Goal: Task Accomplishment & Management: Manage account settings

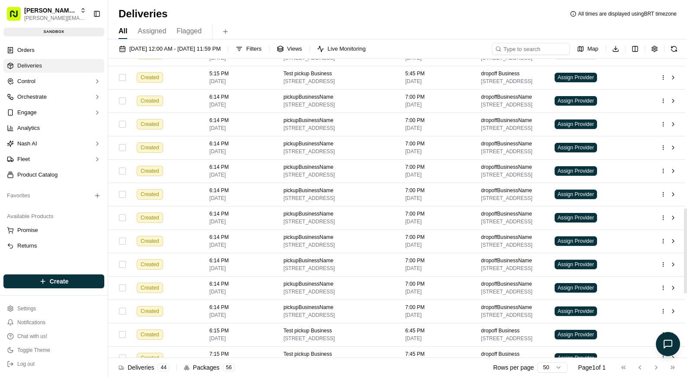
scroll to position [751, 0]
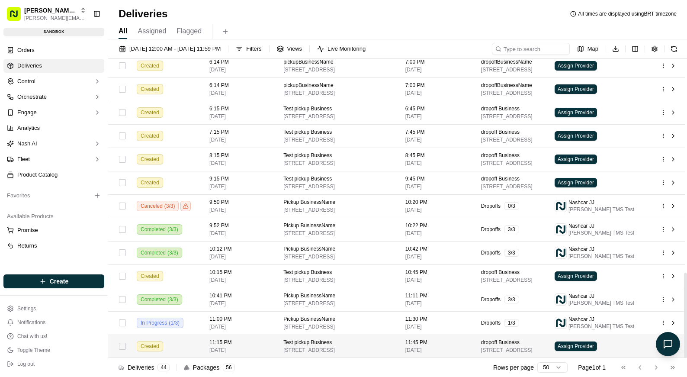
click at [403, 337] on td "11:45 PM 09/22/2025" at bounding box center [436, 345] width 76 height 23
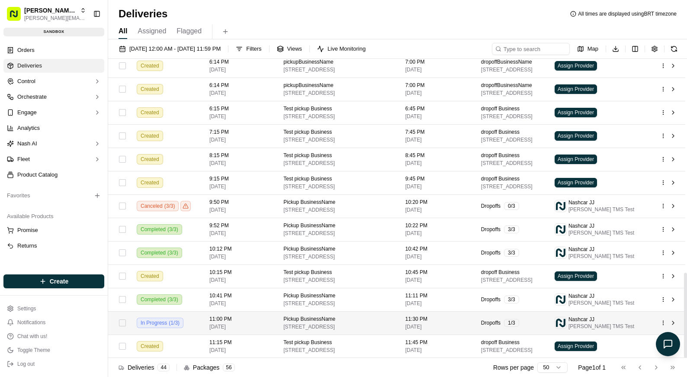
click at [665, 325] on html "[PERSON_NAME] Org [PERSON_NAME][EMAIL_ADDRESS][DOMAIN_NAME] Toggle Sidebar sand…" at bounding box center [343, 188] width 687 height 377
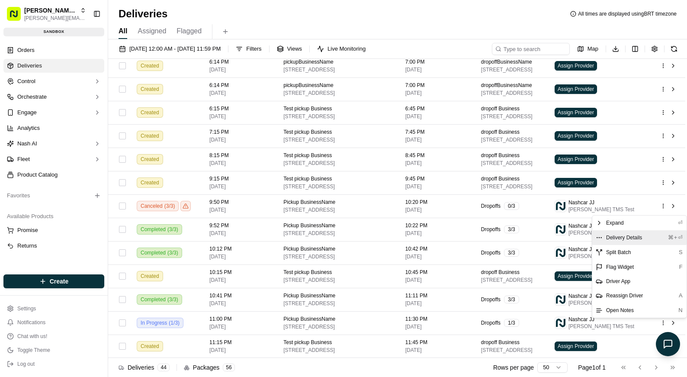
click at [641, 239] on span "Delivery Details" at bounding box center [624, 237] width 36 height 7
click at [298, 26] on html "[PERSON_NAME] Org [PERSON_NAME][EMAIL_ADDRESS][DOMAIN_NAME] Toggle Sidebar sand…" at bounding box center [343, 188] width 687 height 377
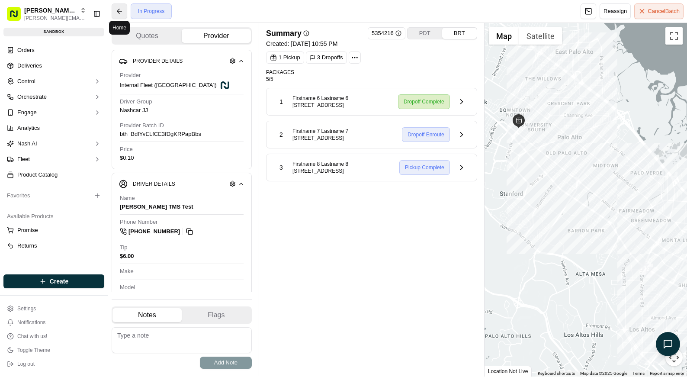
click at [122, 12] on button at bounding box center [120, 11] width 16 height 16
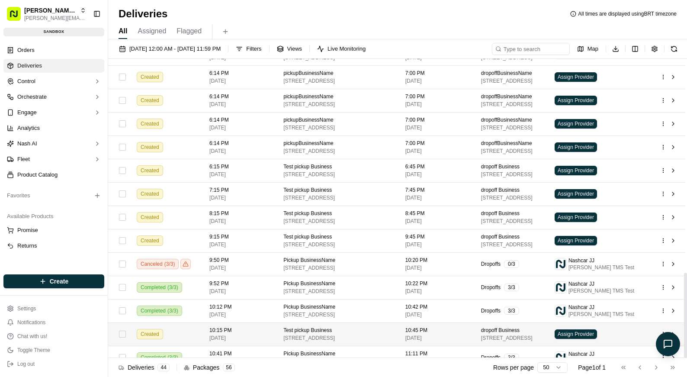
scroll to position [751, 0]
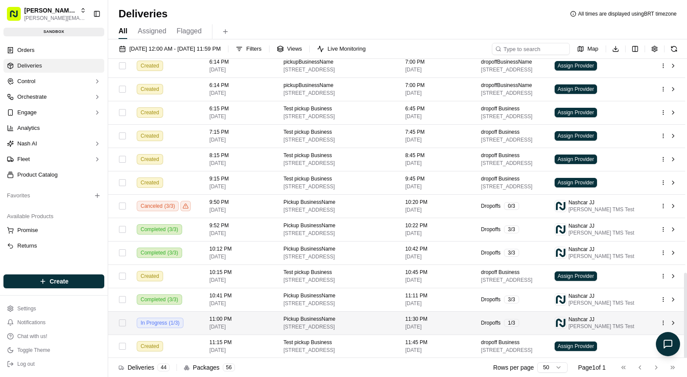
click at [244, 327] on span "[DATE]" at bounding box center [239, 326] width 60 height 7
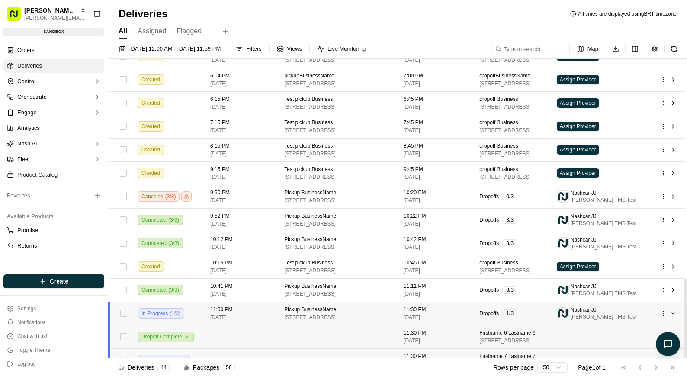
scroll to position [826, 0]
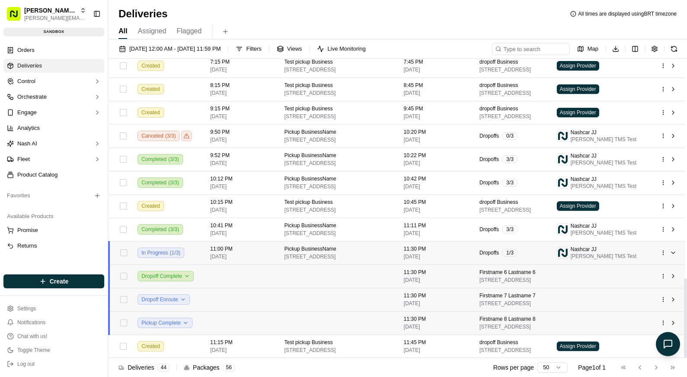
click at [226, 262] on td "11:00 PM 09/22/2025" at bounding box center [240, 252] width 74 height 23
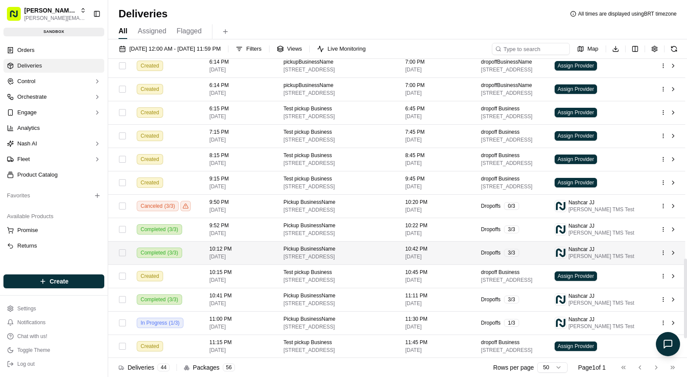
scroll to position [751, 0]
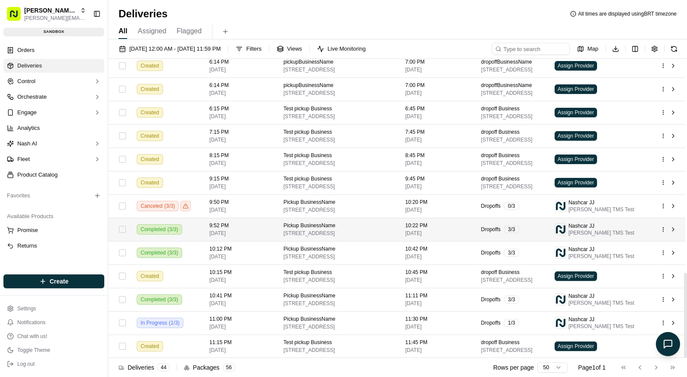
click at [660, 224] on td at bounding box center [669, 229] width 32 height 23
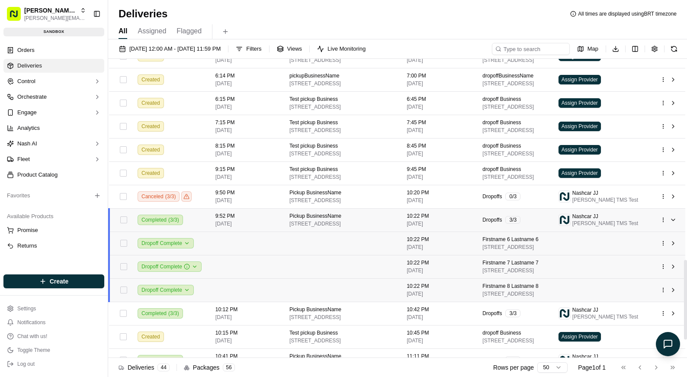
click at [663, 229] on html "[PERSON_NAME] Org [PERSON_NAME][EMAIL_ADDRESS][DOMAIN_NAME] Toggle Sidebar sand…" at bounding box center [343, 188] width 687 height 377
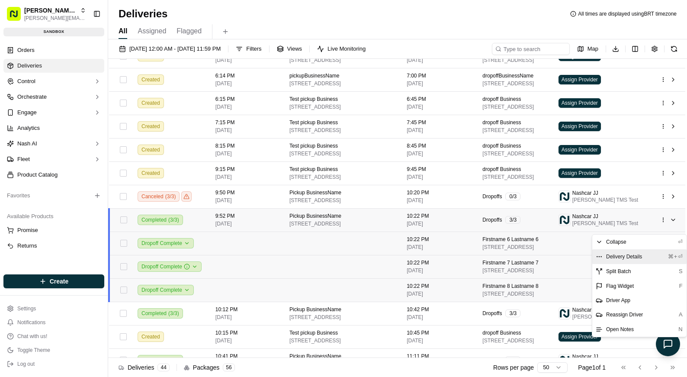
click at [635, 251] on div "Delivery Details ⌘+⏎" at bounding box center [639, 256] width 94 height 15
click at [535, 270] on html "[PERSON_NAME] Org [PERSON_NAME][EMAIL_ADDRESS][DOMAIN_NAME] Toggle Sidebar sand…" at bounding box center [343, 188] width 687 height 377
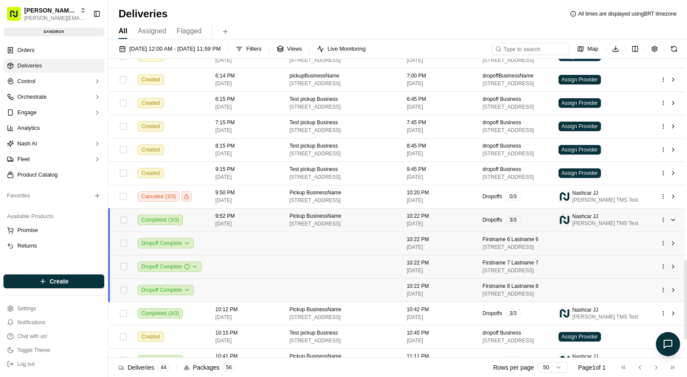
click at [544, 231] on td "Dropoffs 3 / 3" at bounding box center [513, 219] width 76 height 23
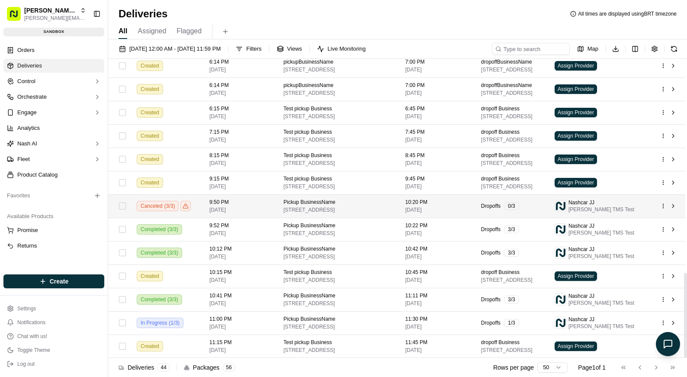
scroll to position [751, 0]
click at [661, 206] on html "[PERSON_NAME] Org [PERSON_NAME][EMAIL_ADDRESS][DOMAIN_NAME] Toggle Sidebar sand…" at bounding box center [343, 188] width 687 height 377
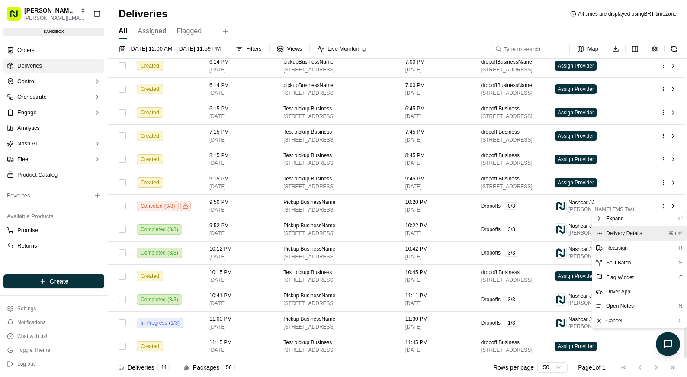
click at [644, 231] on div "Delivery Details ⌘+⏎" at bounding box center [639, 233] width 94 height 15
click at [217, 34] on html "[PERSON_NAME] Org [PERSON_NAME][EMAIL_ADDRESS][DOMAIN_NAME] Toggle Sidebar sand…" at bounding box center [343, 188] width 687 height 377
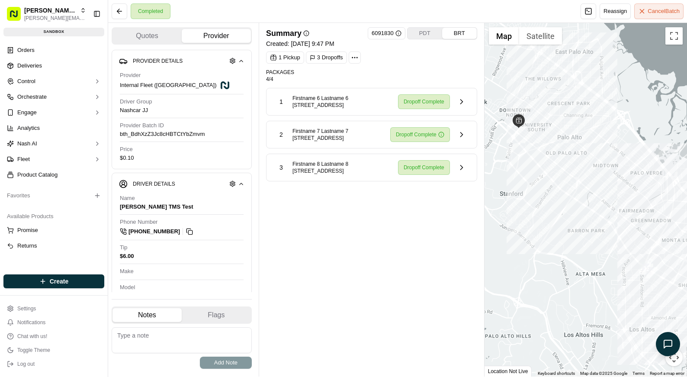
click at [381, 238] on div "Summary 6091830 PDT BRT Created: 09/22/2025 9:47 PM 1 Pickup 3 Dropoffs Package…" at bounding box center [371, 199] width 211 height 345
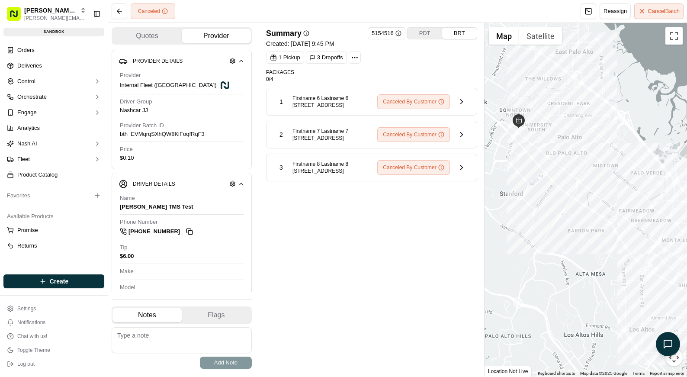
click at [321, 241] on div "Summary 5154516 PDT BRT Created: [DATE] 9:45 PM 1 Pickup 3 Dropoffs Packages 0 …" at bounding box center [371, 199] width 211 height 345
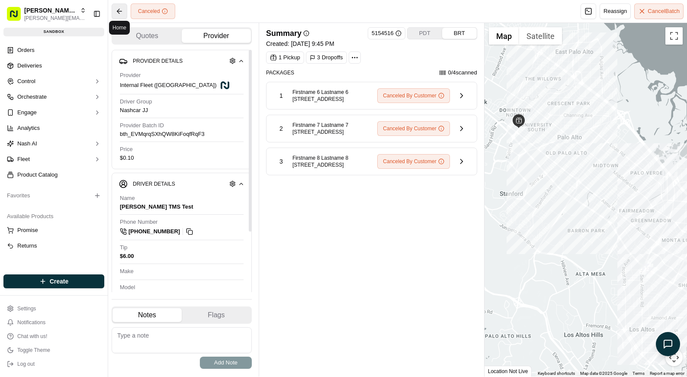
click at [122, 14] on button at bounding box center [120, 11] width 16 height 16
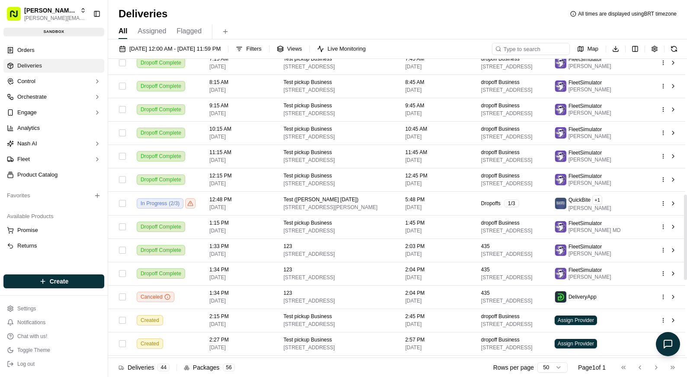
scroll to position [751, 0]
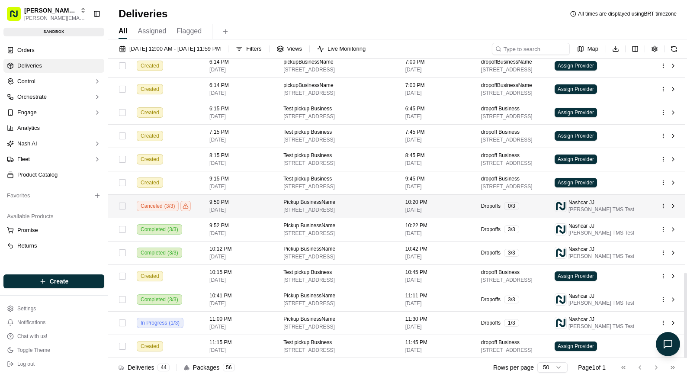
click at [655, 209] on td at bounding box center [669, 205] width 32 height 23
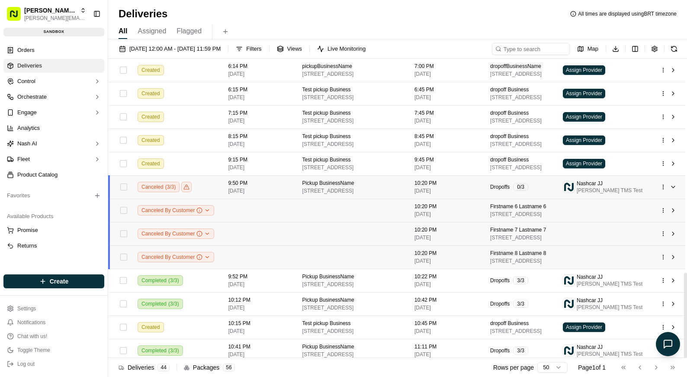
click at [666, 192] on div at bounding box center [669, 187] width 18 height 10
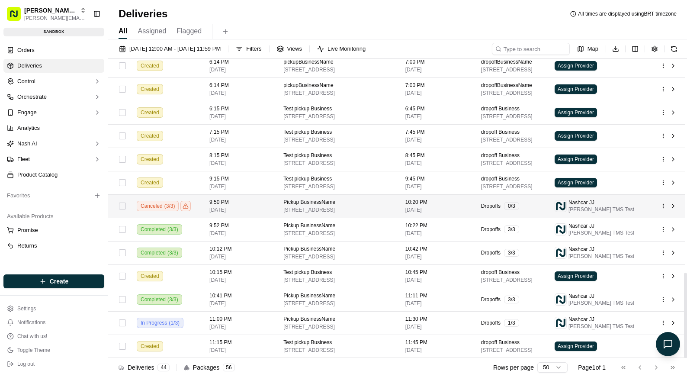
click at [664, 205] on html "Nash Org lucas@usenash.com Toggle Sidebar sandbox Orders Deliveries Control Orc…" at bounding box center [343, 188] width 687 height 377
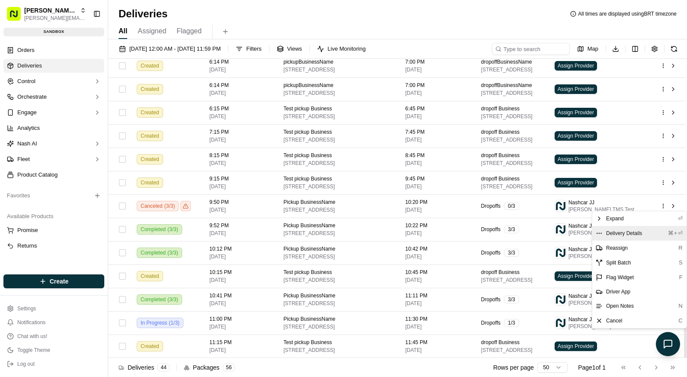
click at [642, 228] on div "Delivery Details ⌘+⏎" at bounding box center [639, 233] width 94 height 15
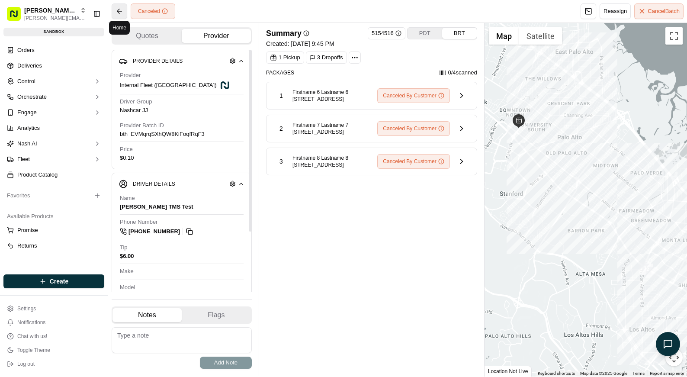
click at [125, 10] on button at bounding box center [120, 11] width 16 height 16
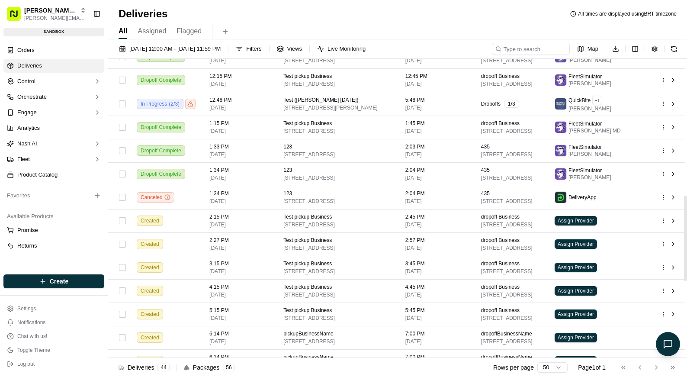
scroll to position [751, 0]
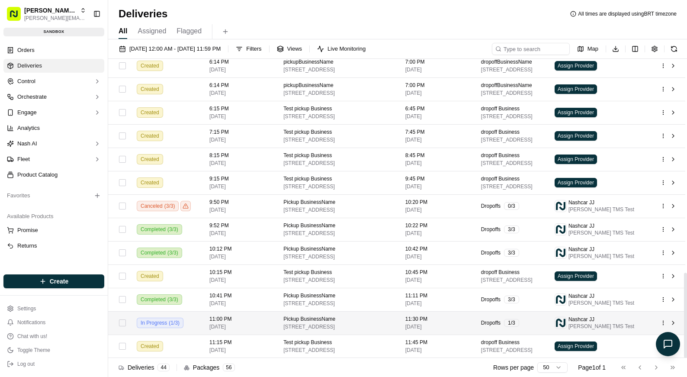
click at [663, 322] on html "[PERSON_NAME] Org [PERSON_NAME][EMAIL_ADDRESS][DOMAIN_NAME] Toggle Sidebar sand…" at bounding box center [343, 188] width 687 height 377
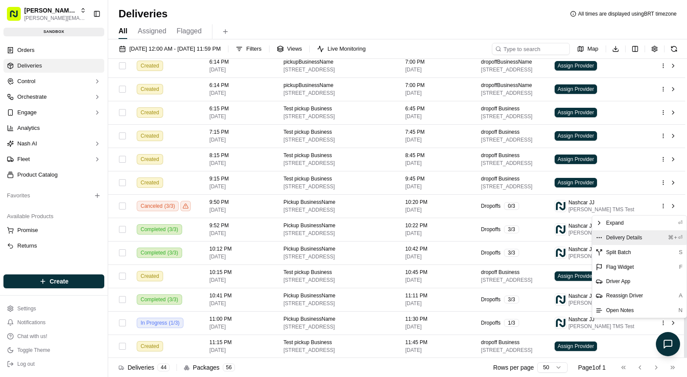
click at [639, 232] on div "Delivery Details ⌘+⏎" at bounding box center [639, 237] width 94 height 15
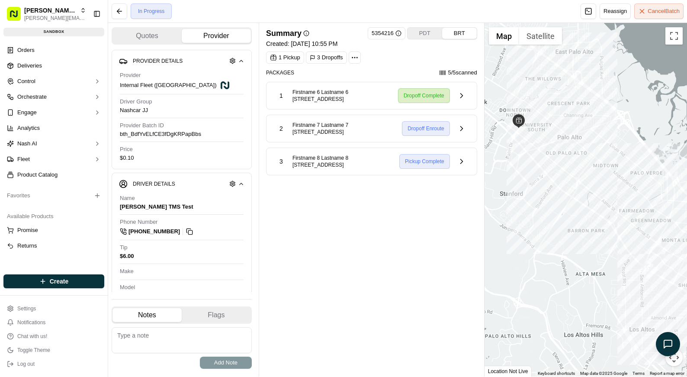
click at [420, 201] on div "Summary 5354216 PDT BRT Created: [DATE] 10:55 PM 1 Pickup 3 Dropoffs Packages 5…" at bounding box center [371, 199] width 211 height 345
click at [342, 211] on div "Summary 5354216 PDT BRT Created: 09/22/2025 10:55 PM 1 Pickup 3 Dropoffs Packag…" at bounding box center [371, 199] width 211 height 345
click at [391, 226] on div "Summary 5354216 PDT BRT Created: 09/22/2025 10:55 PM 1 Pickup 3 Dropoffs Packag…" at bounding box center [371, 199] width 211 height 345
click at [458, 60] on div "1 Pickup 3 Dropoffs" at bounding box center [371, 57] width 211 height 12
click at [449, 74] on div "5 / 5 scanned" at bounding box center [457, 73] width 42 height 9
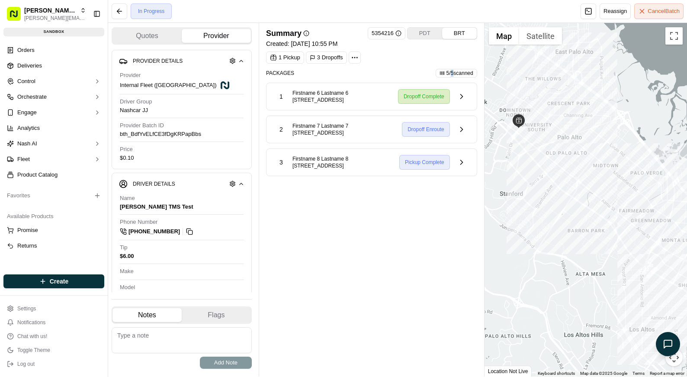
click at [449, 74] on div "5 / 5 scanned" at bounding box center [457, 73] width 42 height 9
click at [403, 80] on div "Packages 5 / 5 scanned 1 Firstname 6 Lastname 6 4600 West El Camino Real, Los A…" at bounding box center [371, 122] width 211 height 107
click at [442, 67] on div "Summary 5354216 PDT BRT Created: 09/22/2025 10:55 PM 1 Pickup 3 Dropoffs Packag…" at bounding box center [371, 101] width 211 height 149
drag, startPoint x: 439, startPoint y: 71, endPoint x: 434, endPoint y: 71, distance: 4.8
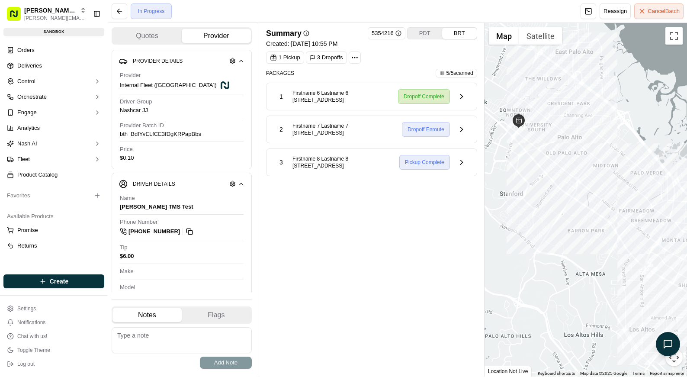
click at [439, 71] on icon at bounding box center [441, 73] width 5 height 5
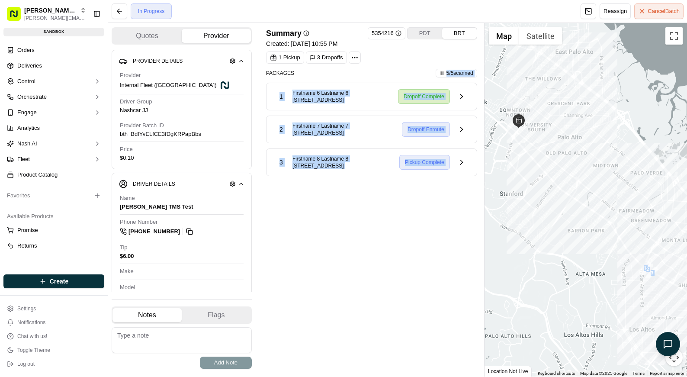
drag, startPoint x: 434, startPoint y: 71, endPoint x: 493, endPoint y: 77, distance: 58.7
click at [493, 77] on div "Quotes Provider Provider Details Hidden ( 2 ) Provider Internal Fleet (Nashcar)…" at bounding box center [397, 199] width 579 height 353
click at [478, 74] on div "Summary 5354216 PDT BRT Created: 09/22/2025 10:55 PM 1 Pickup 3 Dropoffs Packag…" at bounding box center [372, 199] width 226 height 353
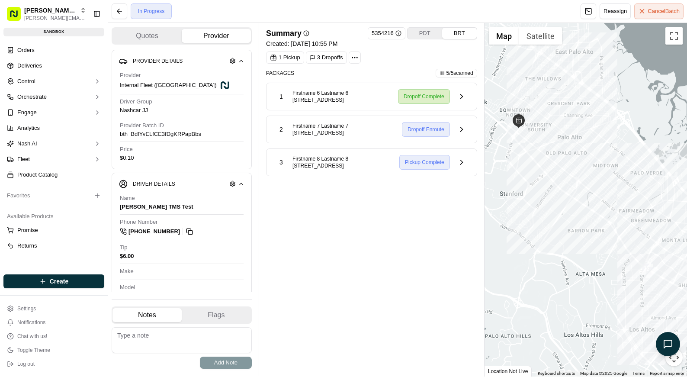
click at [369, 56] on div "1 Pickup 3 Dropoffs" at bounding box center [371, 57] width 211 height 12
click at [391, 60] on div "1 Pickup 3 Dropoffs" at bounding box center [371, 57] width 211 height 12
click at [417, 222] on div "Summary 5354216 PDT BRT Created: 09/22/2025 10:55 PM 1 Pickup 3 Dropoffs Packag…" at bounding box center [371, 199] width 211 height 345
click at [422, 223] on div "Summary 5354216 PDT BRT Created: 09/22/2025 10:55 PM 1 Pickup 3 Dropoffs Packag…" at bounding box center [371, 199] width 211 height 345
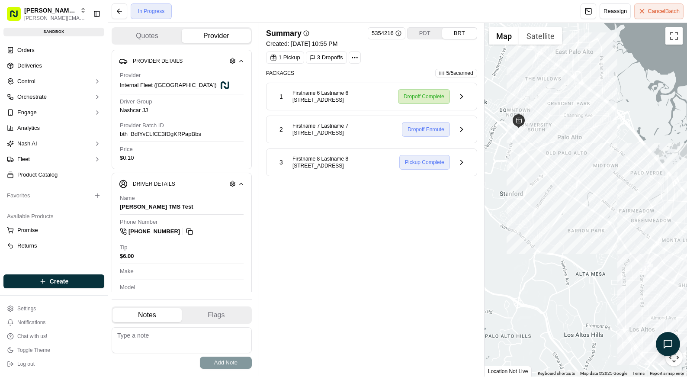
click at [347, 225] on div "Summary 5354216 PDT BRT Created: 09/22/2025 10:55 PM 1 Pickup 3 Dropoffs Packag…" at bounding box center [371, 199] width 211 height 345
click at [410, 201] on div "Summary 5354216 PDT BRT Created: 09/22/2025 10:55 PM 1 Pickup 3 Dropoffs Packag…" at bounding box center [371, 199] width 211 height 345
click at [409, 202] on div "Summary 5354216 PDT BRT Created: 09/22/2025 10:55 PM 1 Pickup 3 Dropoffs Packag…" at bounding box center [371, 199] width 211 height 345
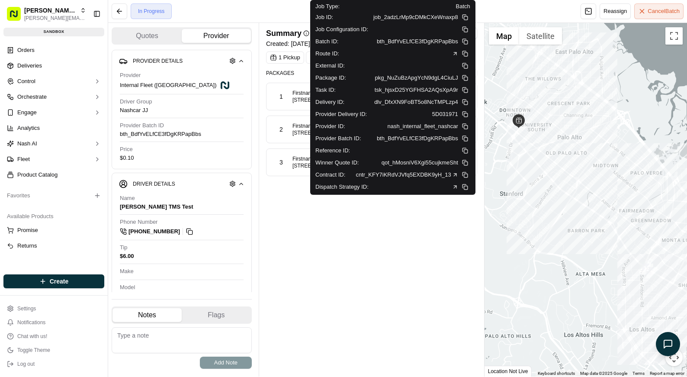
click at [300, 42] on span "09/22/2025 10:55 PM" at bounding box center [314, 43] width 47 height 7
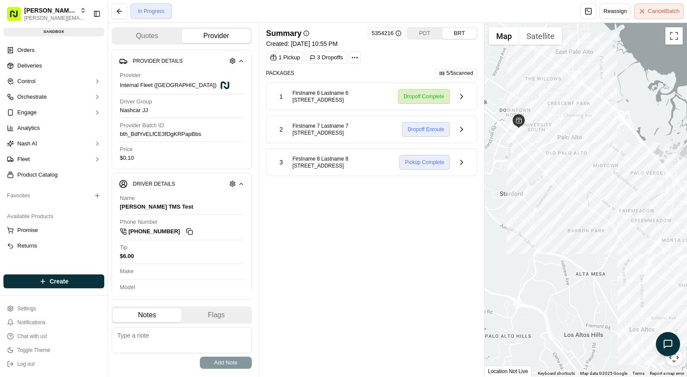
click at [283, 80] on div "Packages 5 / 5 scanned 1 Firstname 6 Lastname 6 4600 West El Camino Real, Los A…" at bounding box center [371, 122] width 211 height 107
click at [370, 332] on div "Summary 5354216 PDT BRT Created: 09/22/2025 10:55 PM 1 Pickup 3 Dropoffs Packag…" at bounding box center [371, 199] width 211 height 345
click at [291, 213] on div "Summary 5354216 PDT BRT Created: 09/22/2025 10:55 PM 1 Pickup 3 Dropoffs Packag…" at bounding box center [371, 199] width 211 height 345
click at [131, 12] on div "In Progress" at bounding box center [151, 11] width 41 height 16
click at [117, 14] on button at bounding box center [120, 11] width 16 height 16
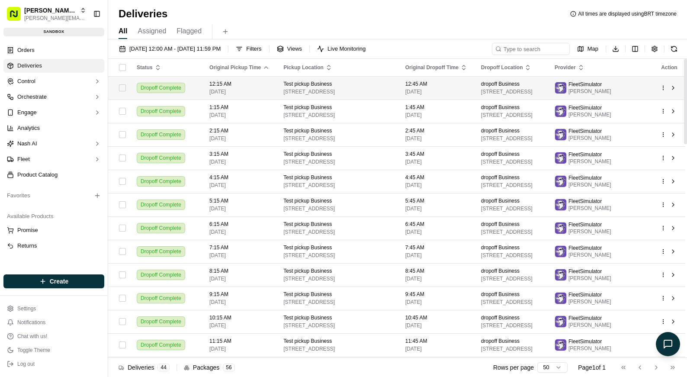
click at [660, 90] on html "Nash Org lucas@usenash.com Toggle Sidebar sandbox Orders Deliveries Control Orc…" at bounding box center [343, 188] width 687 height 377
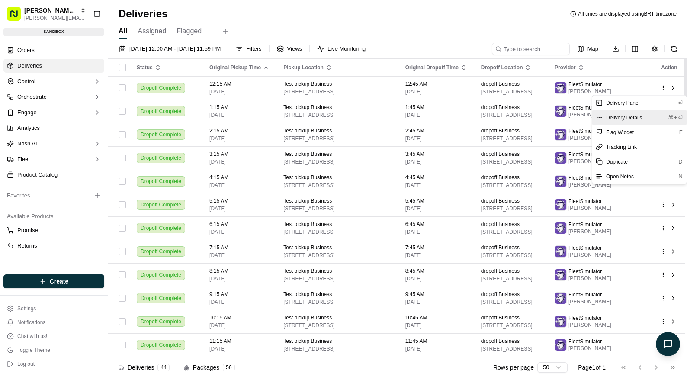
click at [657, 112] on div "Delivery Details ⌘+⏎" at bounding box center [639, 117] width 94 height 15
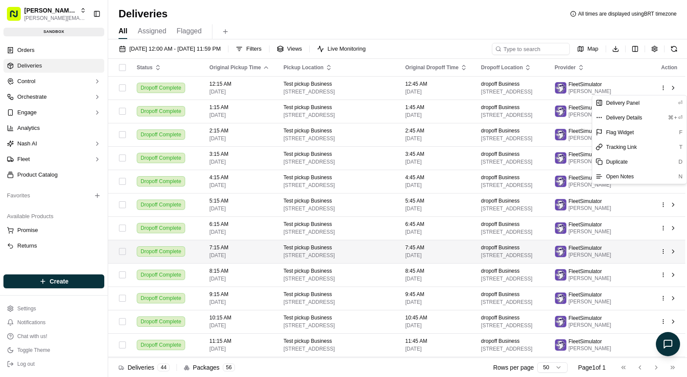
click at [504, 257] on html "Nash Org lucas@usenash.com Toggle Sidebar sandbox Orders Deliveries Control Orc…" at bounding box center [343, 188] width 687 height 377
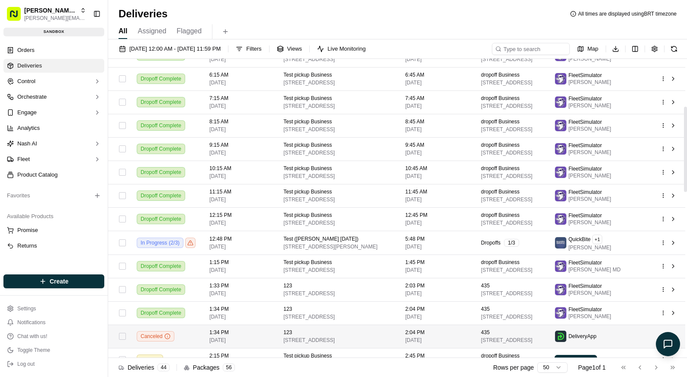
scroll to position [216, 0]
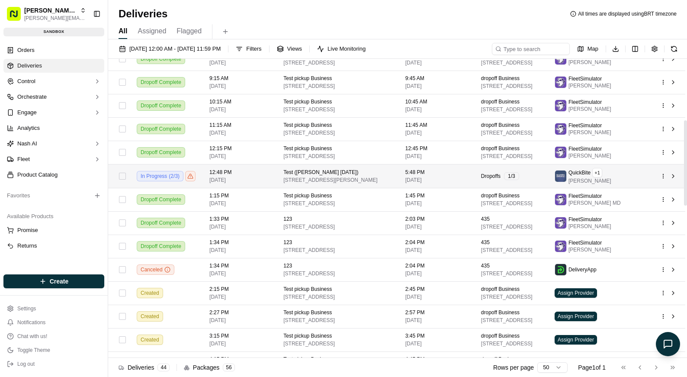
click at [663, 177] on html "Nash Org lucas@usenash.com Toggle Sidebar sandbox Orders Deliveries Control Orc…" at bounding box center [343, 188] width 687 height 377
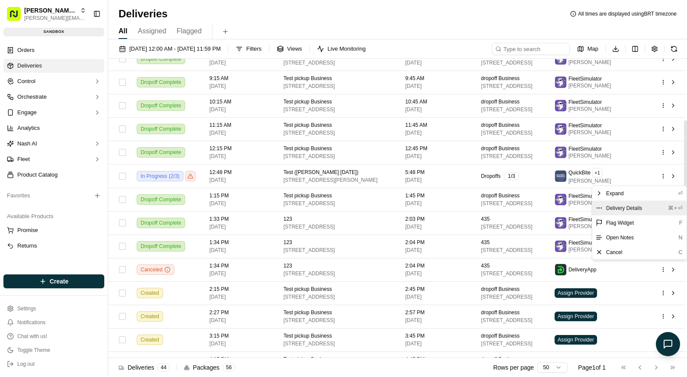
click at [651, 201] on div "Delivery Details ⌘+⏎" at bounding box center [639, 208] width 94 height 15
click at [394, 273] on html "Nash Org lucas@usenash.com Toggle Sidebar sandbox Orders Deliveries Control Orc…" at bounding box center [343, 188] width 687 height 377
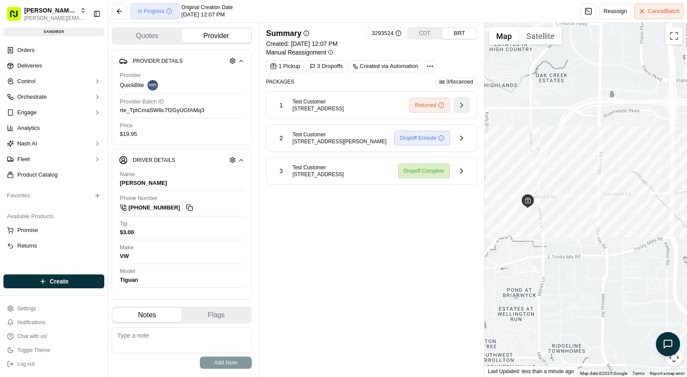
click at [465, 110] on button at bounding box center [461, 105] width 16 height 16
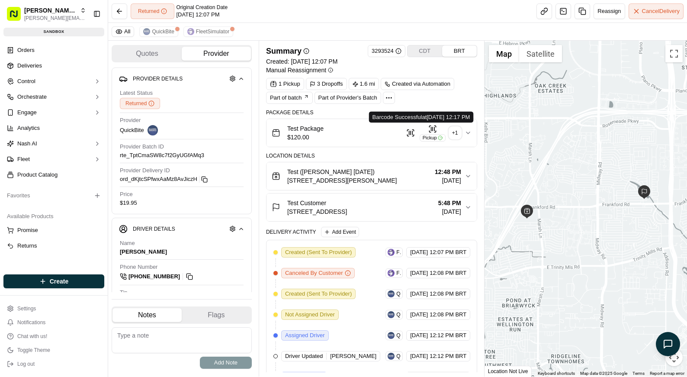
click at [458, 129] on div "+ 1" at bounding box center [455, 133] width 12 height 12
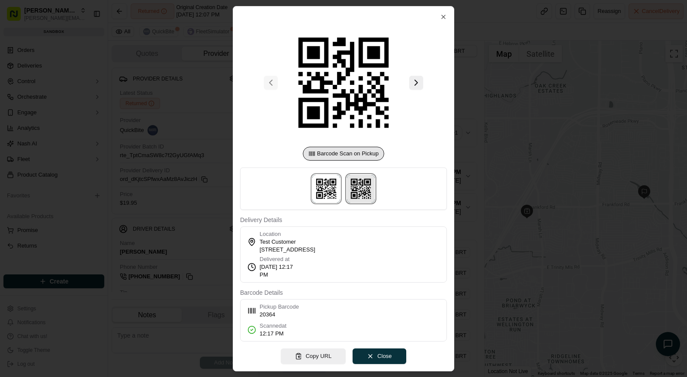
click at [366, 188] on img at bounding box center [361, 189] width 28 height 28
click at [472, 222] on div at bounding box center [343, 188] width 687 height 377
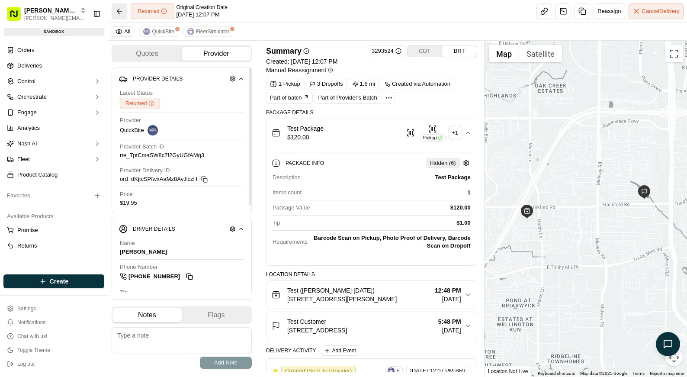
click at [125, 13] on button at bounding box center [120, 11] width 16 height 16
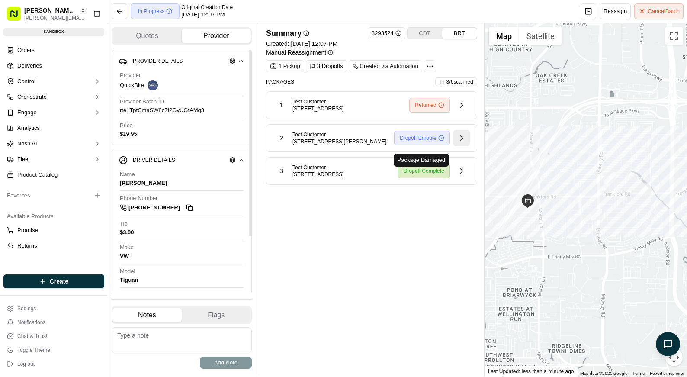
click at [458, 142] on button at bounding box center [461, 138] width 16 height 16
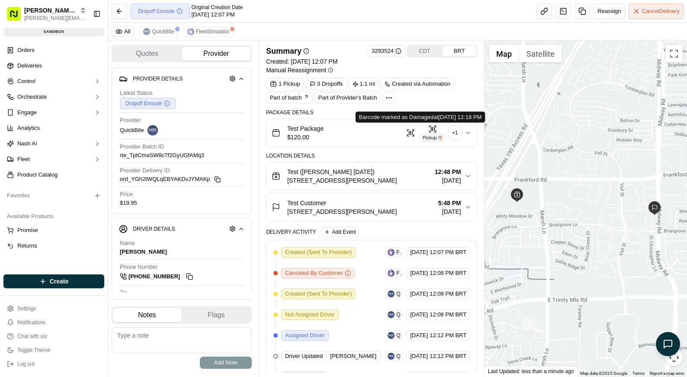
click at [453, 132] on div "+ 1" at bounding box center [455, 133] width 12 height 12
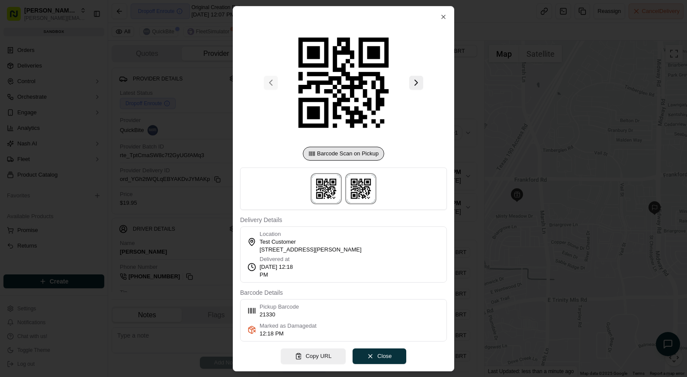
click at [356, 188] on img at bounding box center [361, 189] width 28 height 28
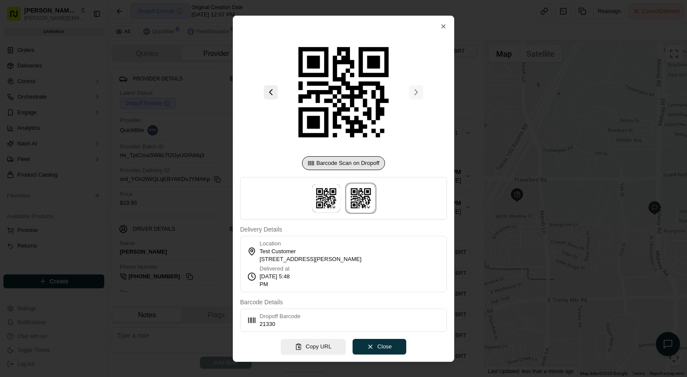
click at [472, 217] on div at bounding box center [343, 188] width 687 height 377
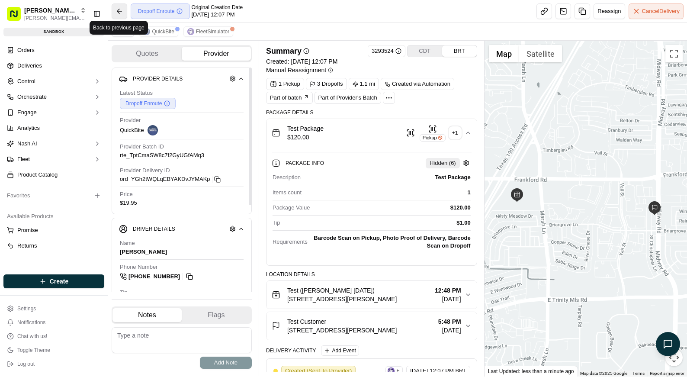
click at [118, 7] on button at bounding box center [120, 11] width 16 height 16
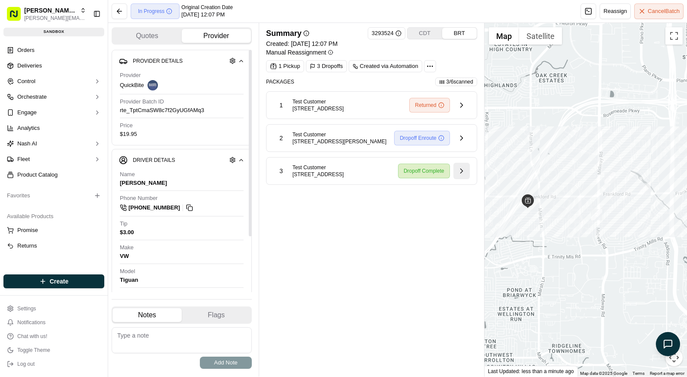
click at [454, 179] on div "Dropoff Complete" at bounding box center [434, 171] width 72 height 16
click at [458, 179] on button at bounding box center [461, 171] width 16 height 16
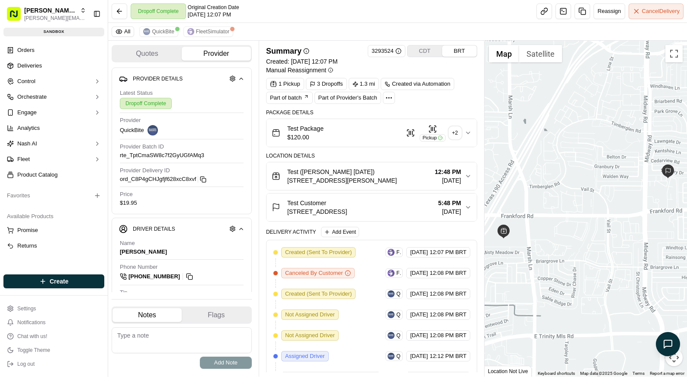
click at [456, 133] on div "+ 2" at bounding box center [455, 133] width 12 height 12
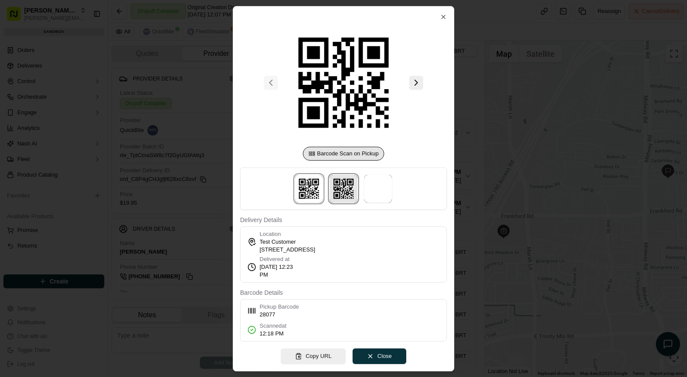
click at [337, 186] on img at bounding box center [344, 189] width 28 height 28
click at [379, 191] on img at bounding box center [378, 189] width 28 height 28
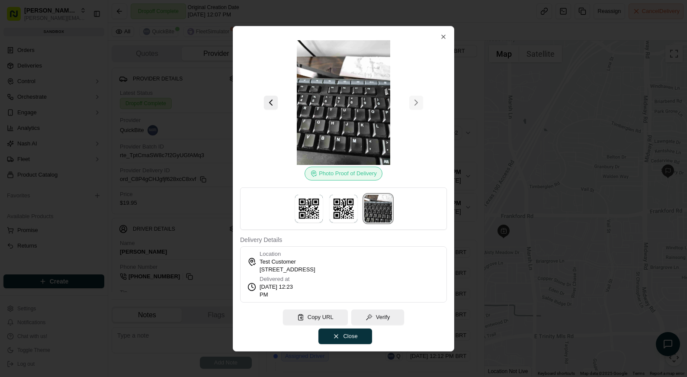
click at [322, 196] on div at bounding box center [343, 208] width 207 height 42
click at [319, 210] on img at bounding box center [309, 209] width 28 height 28
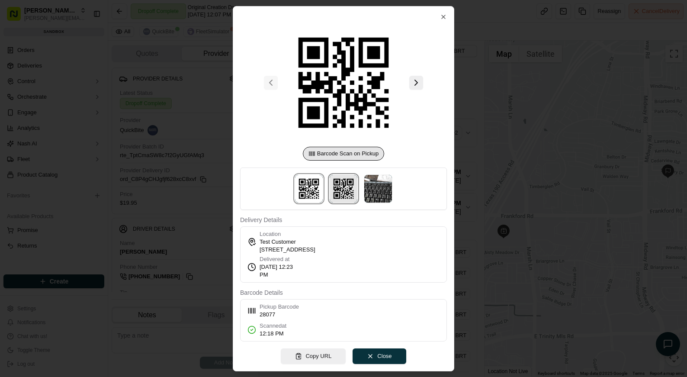
click at [345, 194] on img at bounding box center [344, 189] width 28 height 28
click at [384, 199] on img at bounding box center [378, 189] width 28 height 28
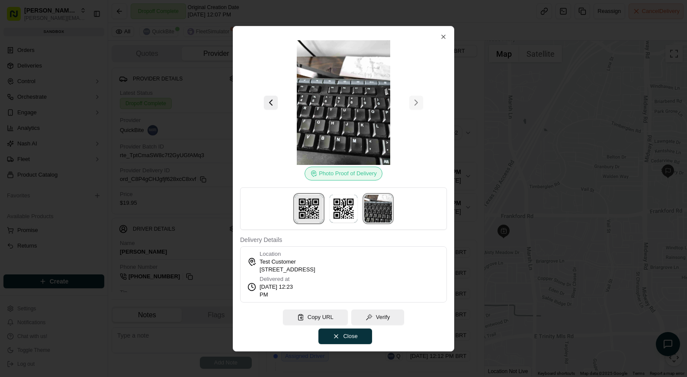
click at [310, 201] on img at bounding box center [309, 209] width 28 height 28
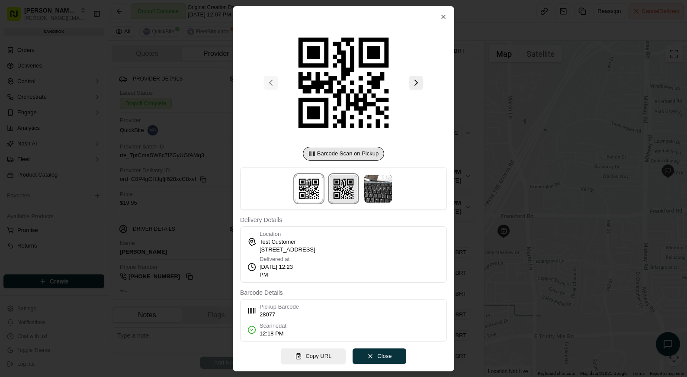
click at [344, 201] on img at bounding box center [344, 189] width 28 height 28
click at [477, 214] on div at bounding box center [343, 188] width 687 height 377
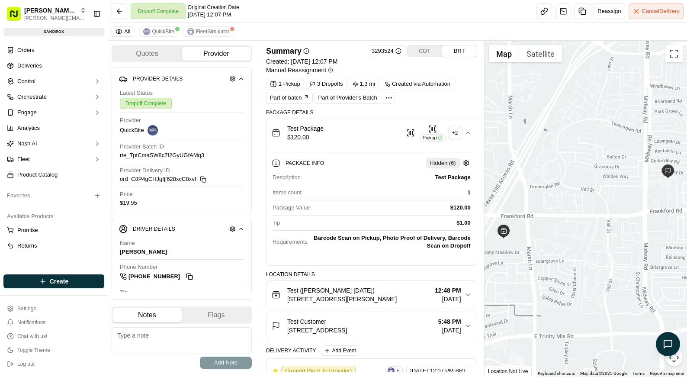
click at [461, 134] on div "+ 2" at bounding box center [455, 133] width 12 height 12
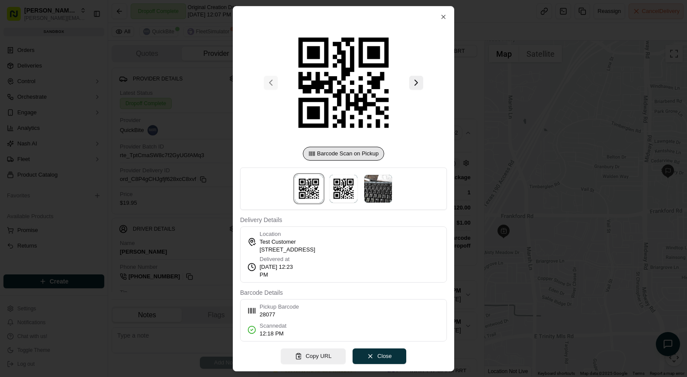
click at [493, 161] on div at bounding box center [343, 188] width 687 height 377
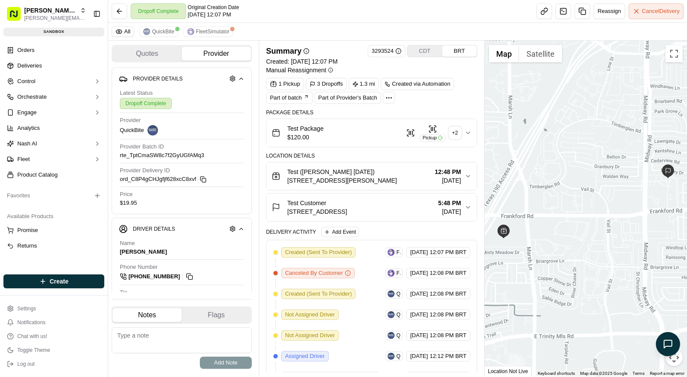
click at [465, 206] on icon "button" at bounding box center [468, 207] width 7 height 7
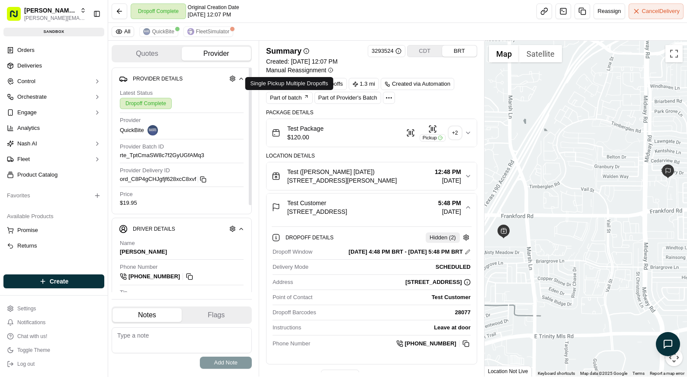
click at [221, 22] on div "Dropoff Complete Original Creation Date 09/22/2025 12:07 PM Reassign Cancel Del…" at bounding box center [397, 11] width 579 height 23
click at [222, 34] on span "FleetSimulator" at bounding box center [212, 31] width 33 height 7
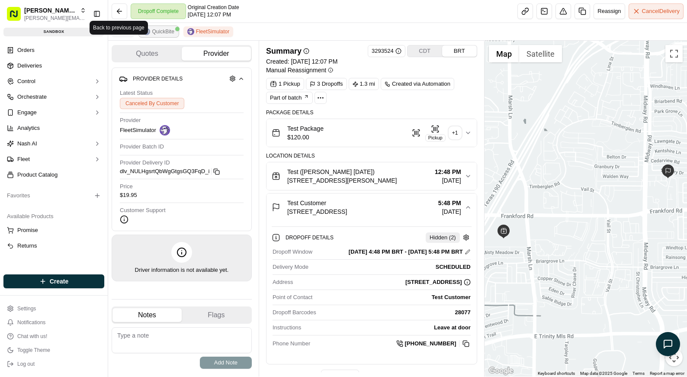
click at [162, 30] on span "QuickBite" at bounding box center [163, 31] width 22 height 7
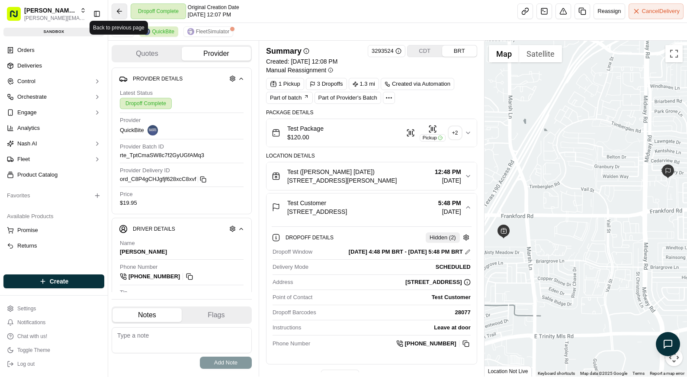
click at [114, 13] on button at bounding box center [120, 11] width 16 height 16
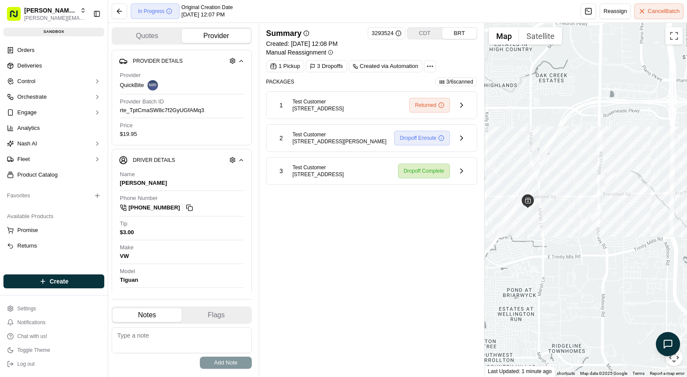
click at [379, 224] on div "Summary 3293524 CDT BRT Created: 09/22/2025 12:08 PM Manual Reassignment 1 Pick…" at bounding box center [371, 199] width 211 height 345
click at [333, 218] on div "Summary 3293524 CDT BRT Created: 09/22/2025 12:08 PM Manual Reassignment 1 Pick…" at bounding box center [371, 199] width 211 height 345
click at [393, 227] on div "Summary 3293524 CDT BRT Created: 09/22/2025 12:08 PM Manual Reassignment 1 Pick…" at bounding box center [371, 199] width 211 height 345
click at [124, 16] on button at bounding box center [120, 11] width 16 height 16
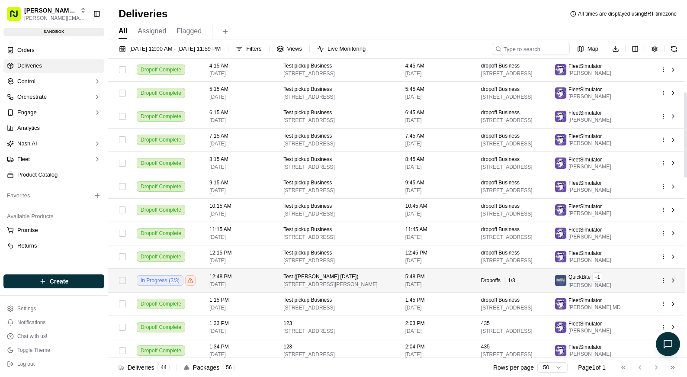
scroll to position [123, 0]
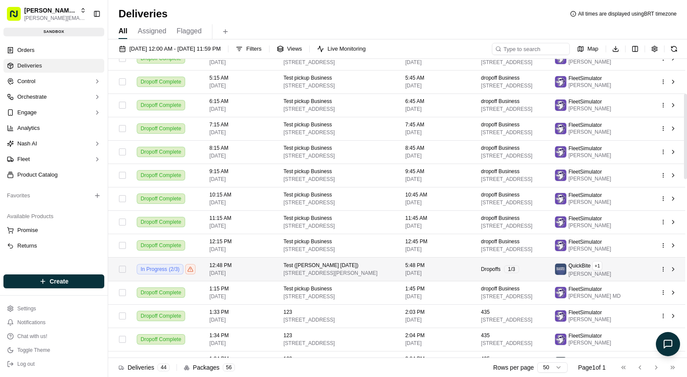
click at [657, 279] on td at bounding box center [669, 269] width 32 height 24
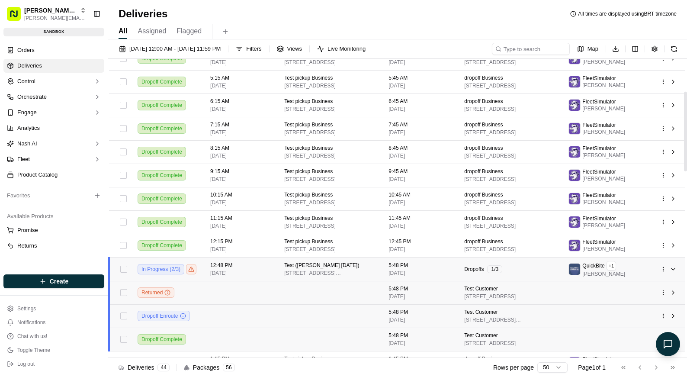
click at [663, 274] on div at bounding box center [669, 269] width 18 height 10
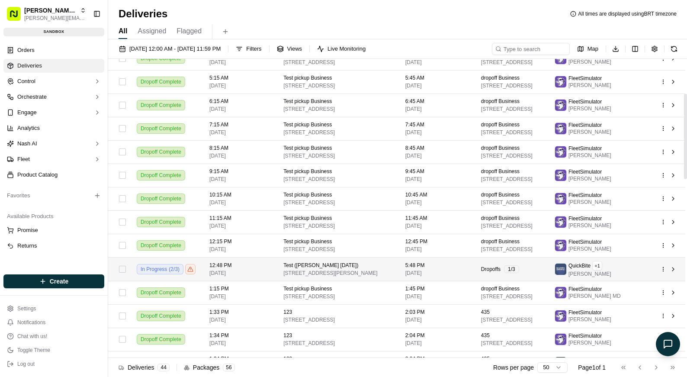
click at [644, 274] on div "QuickBite + 1 Jeff Sasse" at bounding box center [601, 269] width 92 height 16
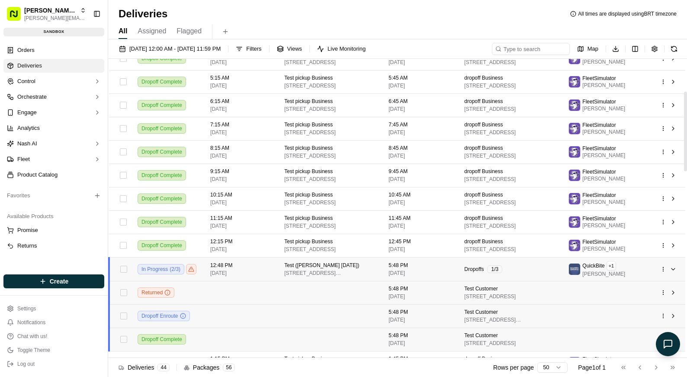
drag, startPoint x: 644, startPoint y: 276, endPoint x: 628, endPoint y: 281, distance: 17.0
click at [645, 276] on div "QuickBite + 1 Jeff Sasse" at bounding box center [607, 269] width 78 height 16
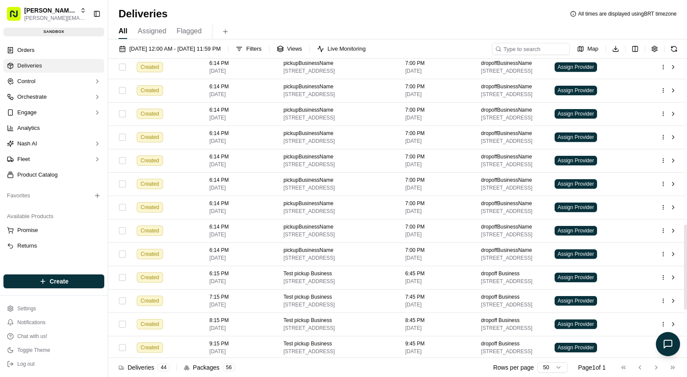
scroll to position [751, 0]
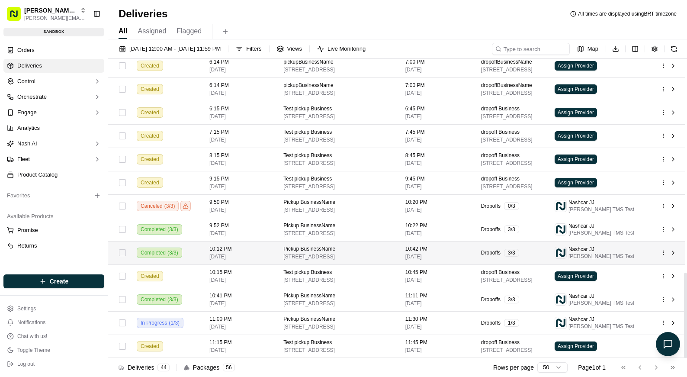
click at [524, 259] on td "Dropoffs 3 / 3" at bounding box center [511, 252] width 74 height 23
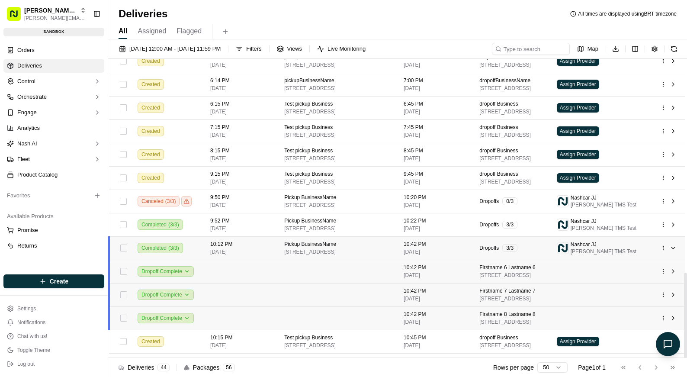
scroll to position [756, 0]
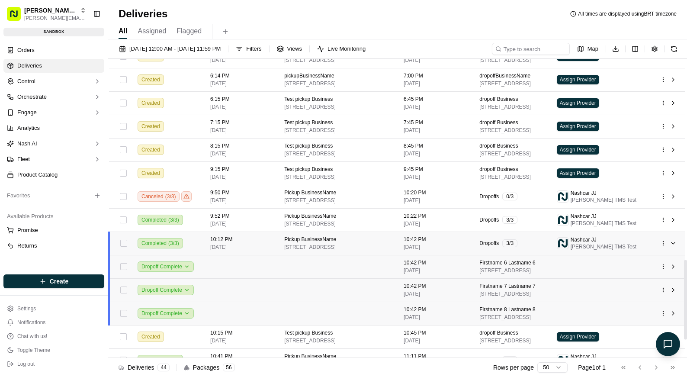
click at [662, 250] on html "Nash Org lucas@usenash.com Toggle Sidebar sandbox Orders Deliveries Control Orc…" at bounding box center [343, 188] width 687 height 377
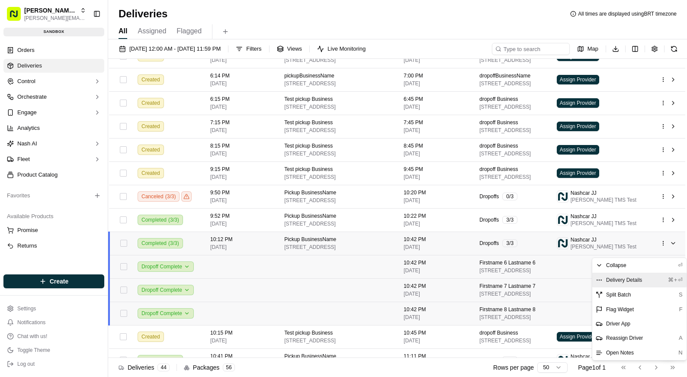
click at [635, 277] on span "Delivery Details" at bounding box center [624, 279] width 36 height 7
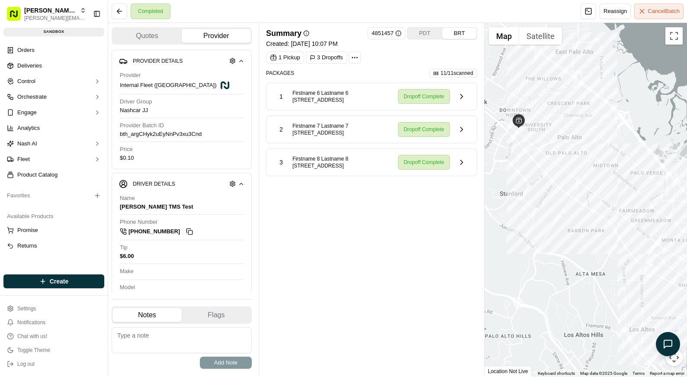
click at [313, 213] on div "Summary 4851457 PDT BRT Created: [DATE] 10:07 PM 1 Pickup 3 Dropoffs Packages 1…" at bounding box center [371, 199] width 211 height 345
click at [314, 213] on div "Summary 4851457 PDT BRT Created: [DATE] 10:07 PM 1 Pickup 3 Dropoffs Packages 1…" at bounding box center [371, 199] width 211 height 345
